Goal: Navigation & Orientation: Find specific page/section

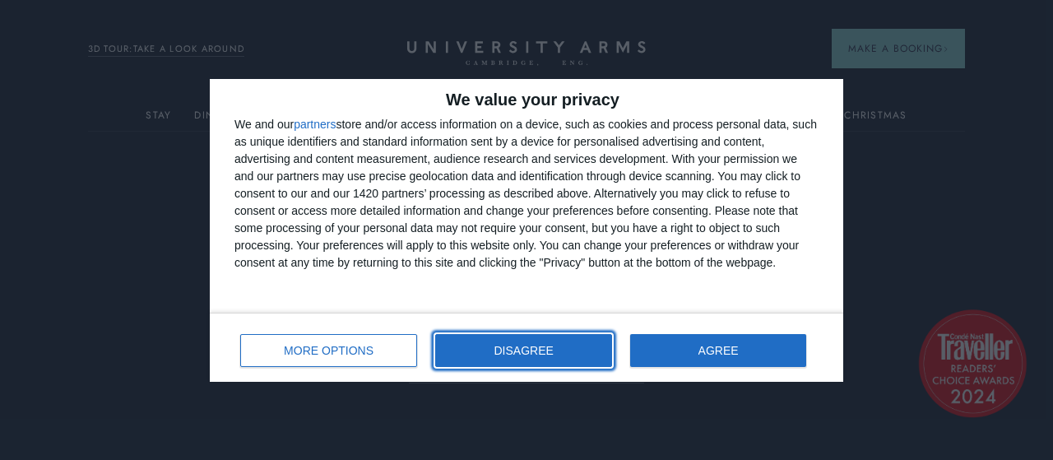
click at [552, 360] on button "DISAGREE" at bounding box center [523, 350] width 177 height 33
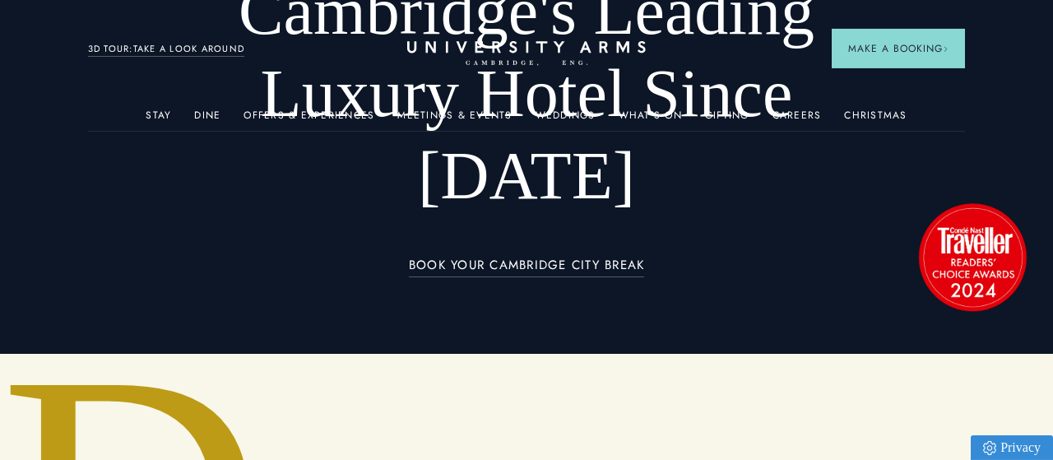
scroll to position [6, 0]
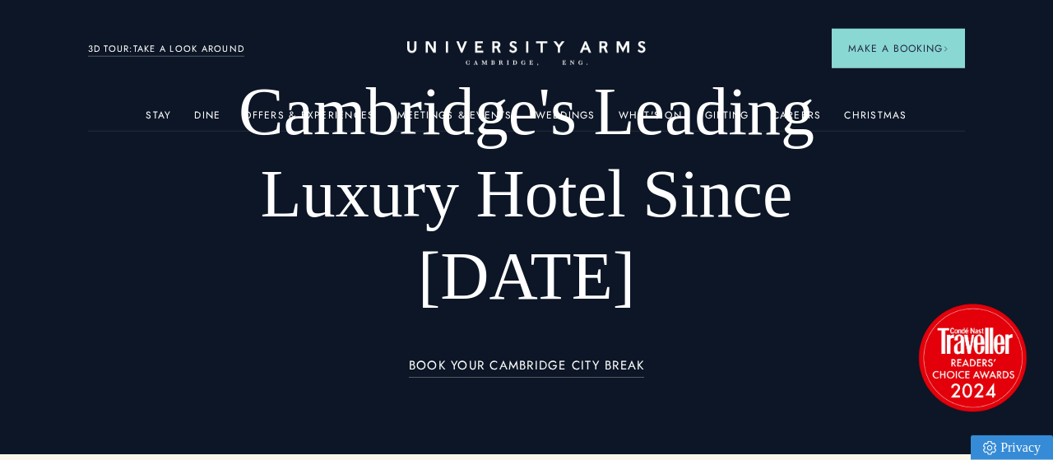
drag, startPoint x: 1050, startPoint y: 35, endPoint x: 1050, endPoint y: 76, distance: 40.3
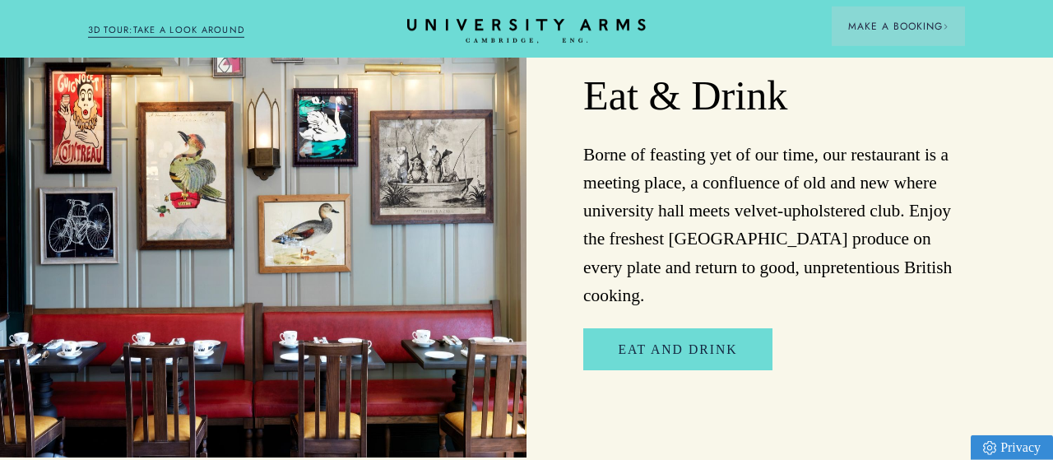
scroll to position [2537, 0]
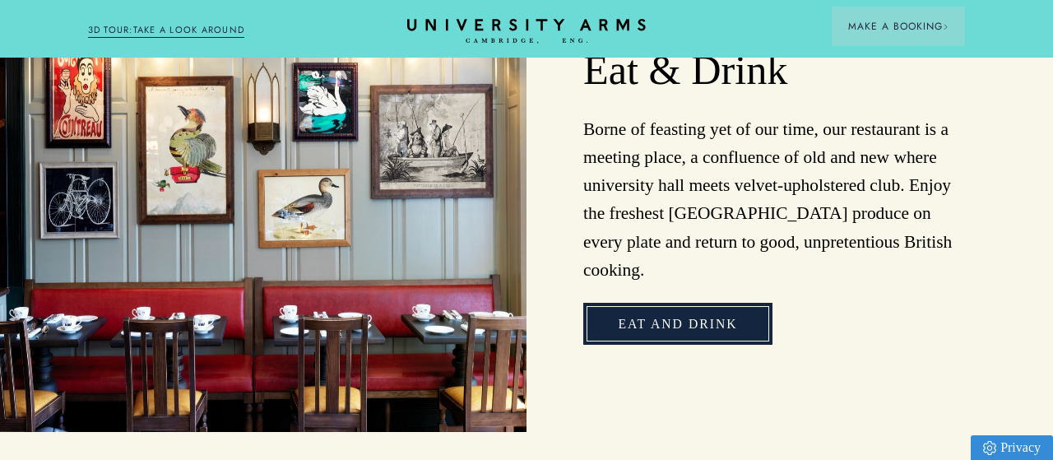
click at [630, 303] on link "Eat and Drink" at bounding box center [677, 324] width 188 height 42
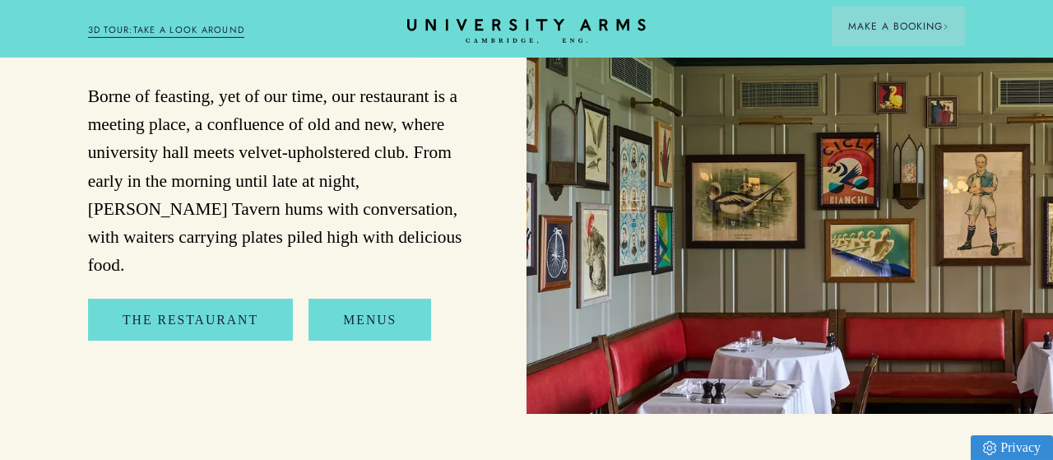
scroll to position [1604, 0]
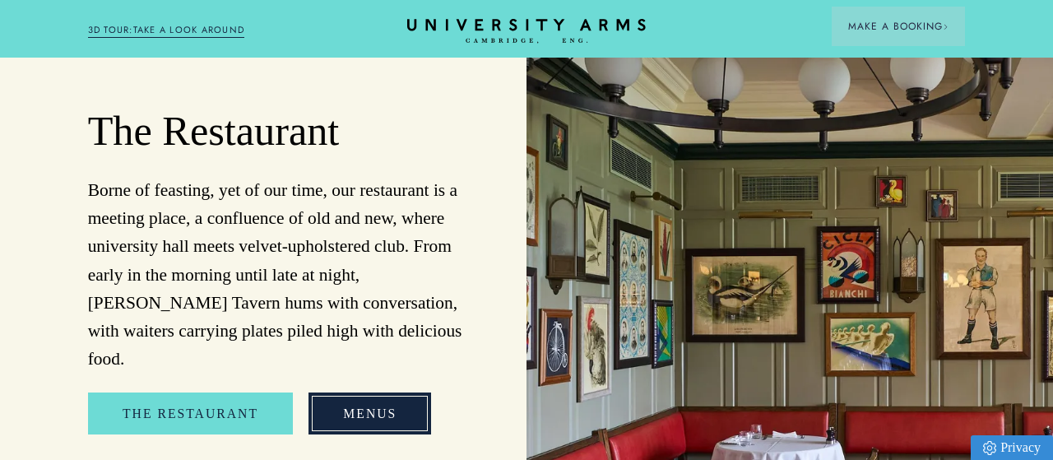
click at [388, 406] on link "Menus" at bounding box center [370, 413] width 123 height 42
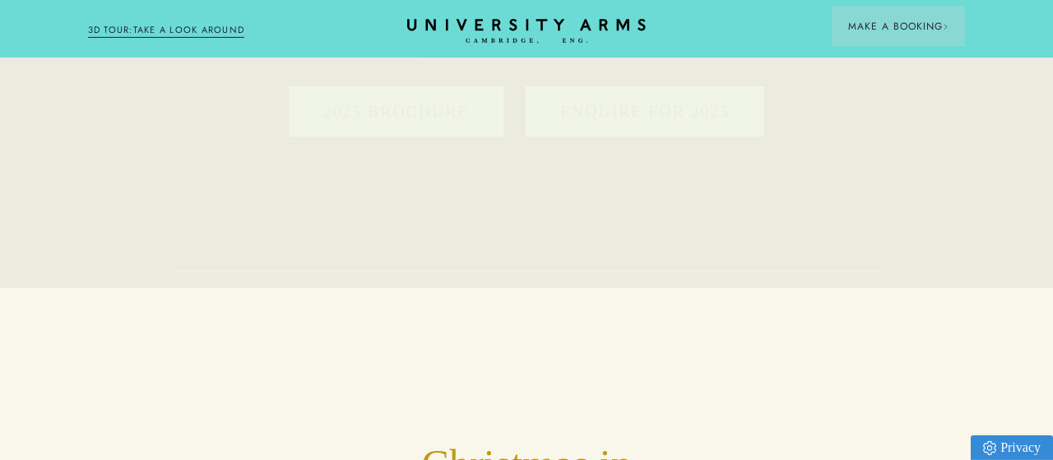
scroll to position [420, 0]
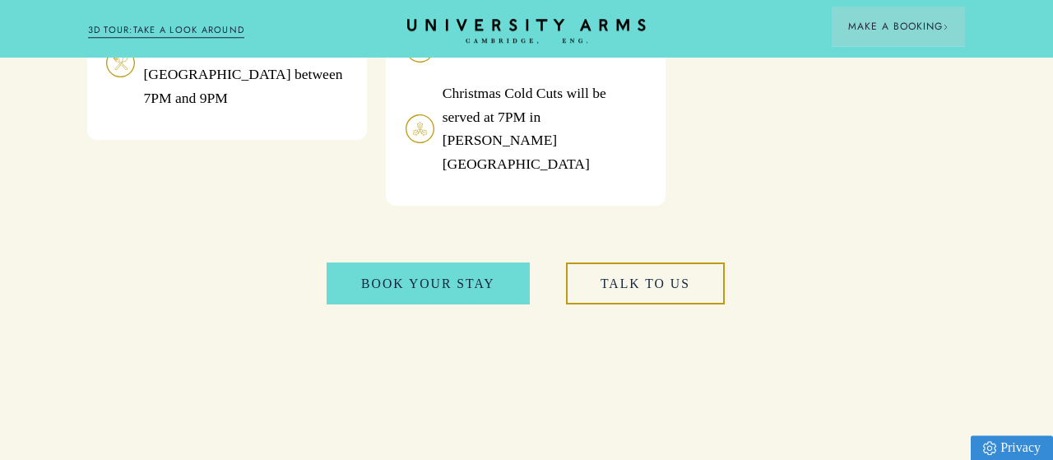
scroll to position [1988, 1]
